Goal: Transaction & Acquisition: Purchase product/service

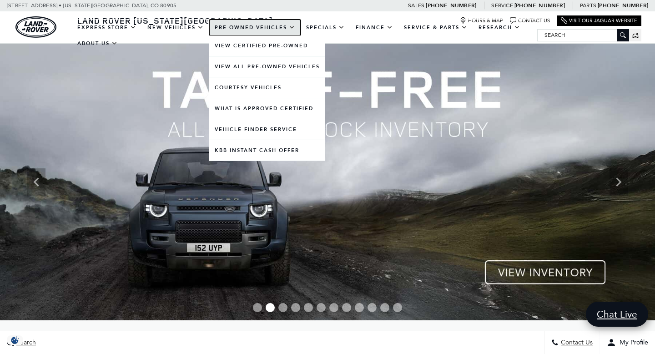
click at [254, 26] on link "Pre-Owned Vehicles" at bounding box center [254, 28] width 91 height 16
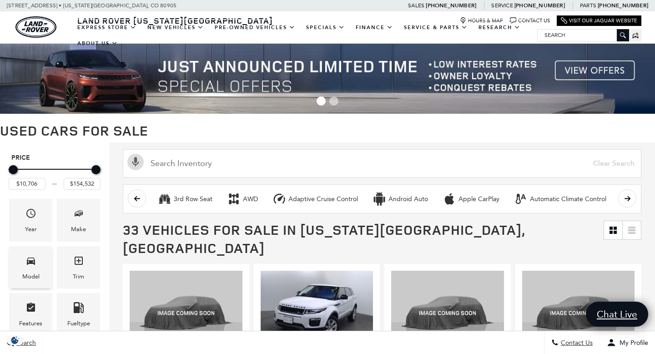
click at [34, 254] on span "Model" at bounding box center [30, 262] width 11 height 19
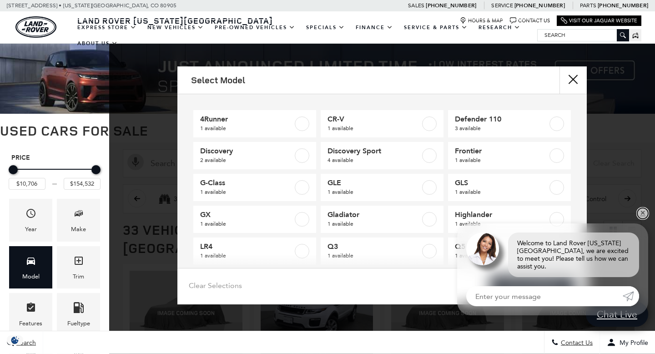
click at [645, 218] on link "✕" at bounding box center [642, 213] width 11 height 11
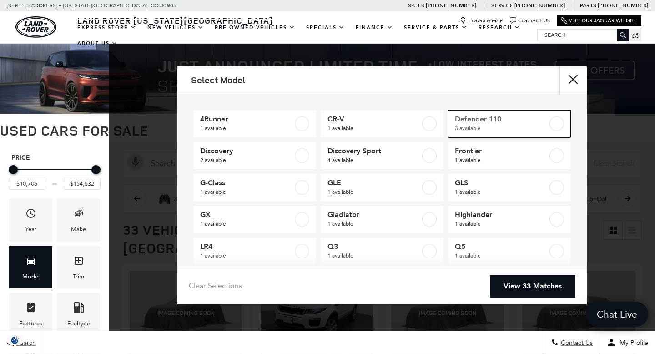
click at [555, 123] on label at bounding box center [556, 123] width 15 height 15
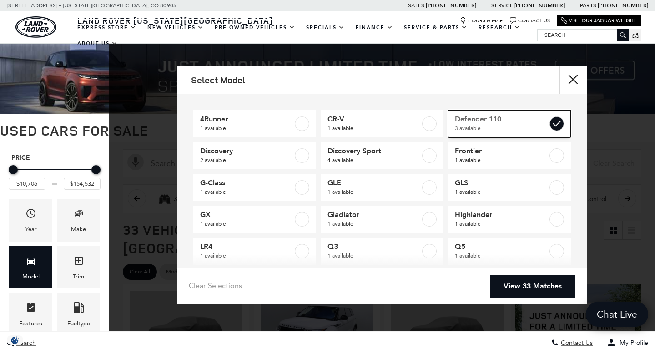
type input "$41,776"
type input "$75,687"
checkbox input "true"
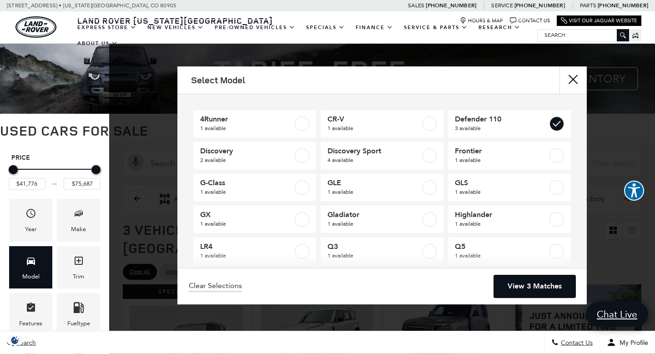
click at [528, 280] on link "View 3 Matches" at bounding box center [534, 286] width 81 height 22
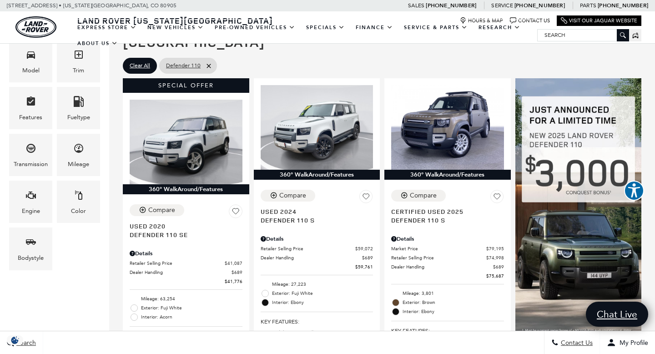
scroll to position [154, 0]
